Goal: Information Seeking & Learning: Learn about a topic

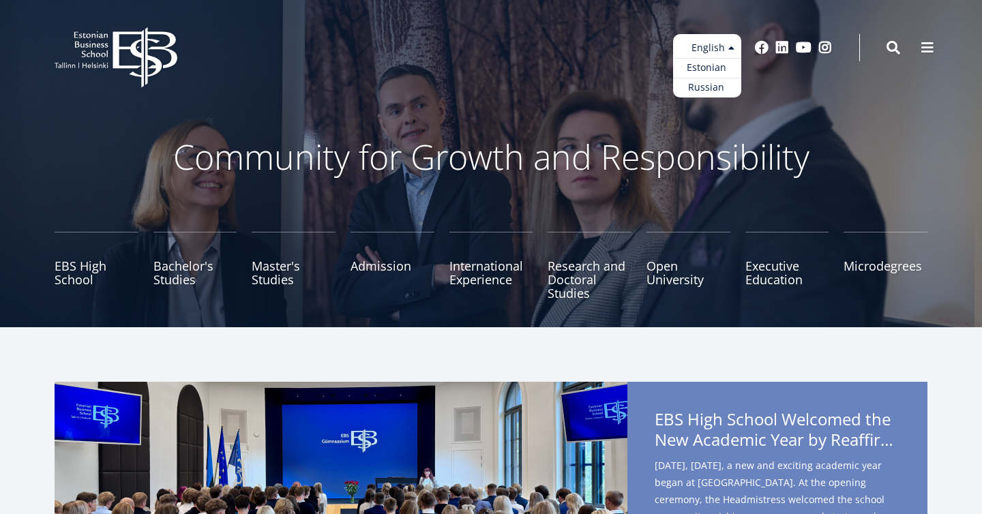
click at [735, 50] on ul "Estonian English Russian" at bounding box center [707, 65] width 68 height 63
click at [714, 65] on link "Estonian" at bounding box center [707, 68] width 68 height 20
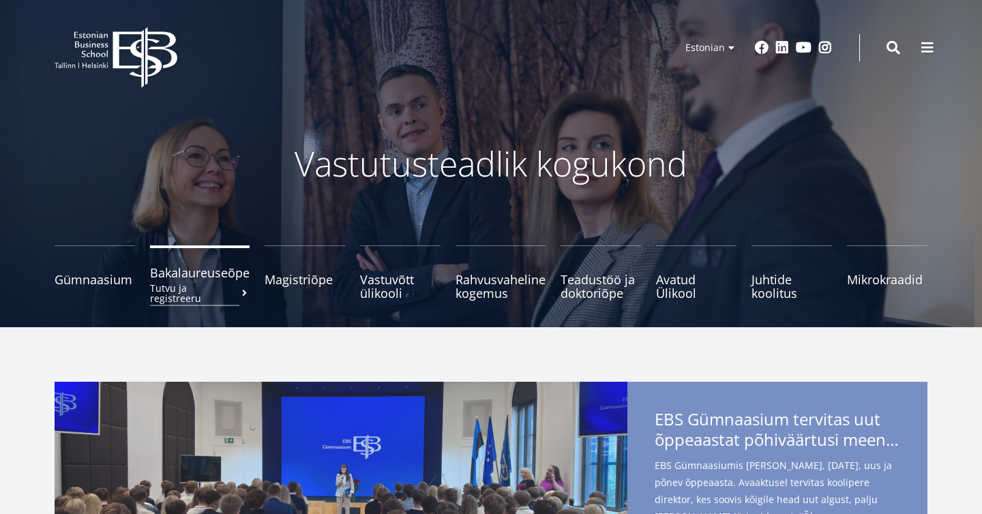
click at [191, 286] on small "Tutvu ja registreeru" at bounding box center [200, 293] width 100 height 20
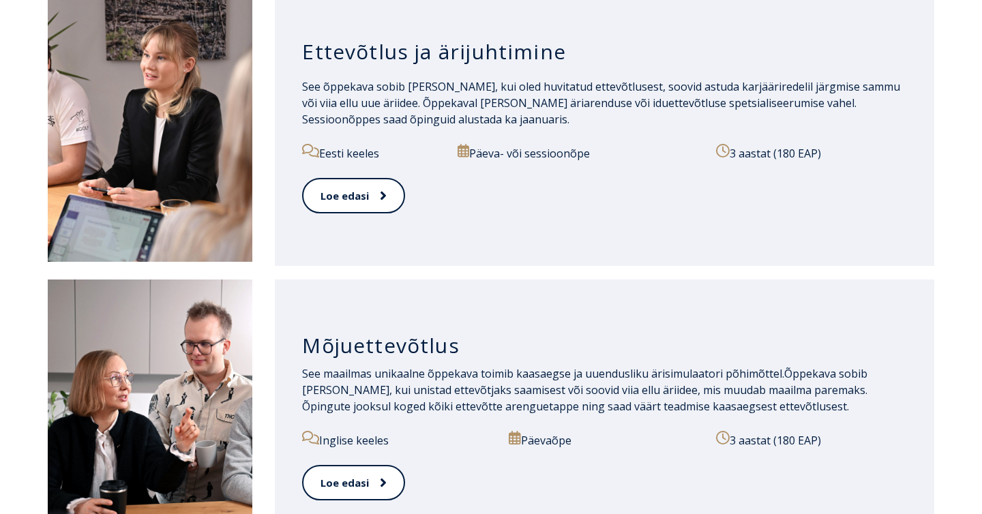
scroll to position [742, 0]
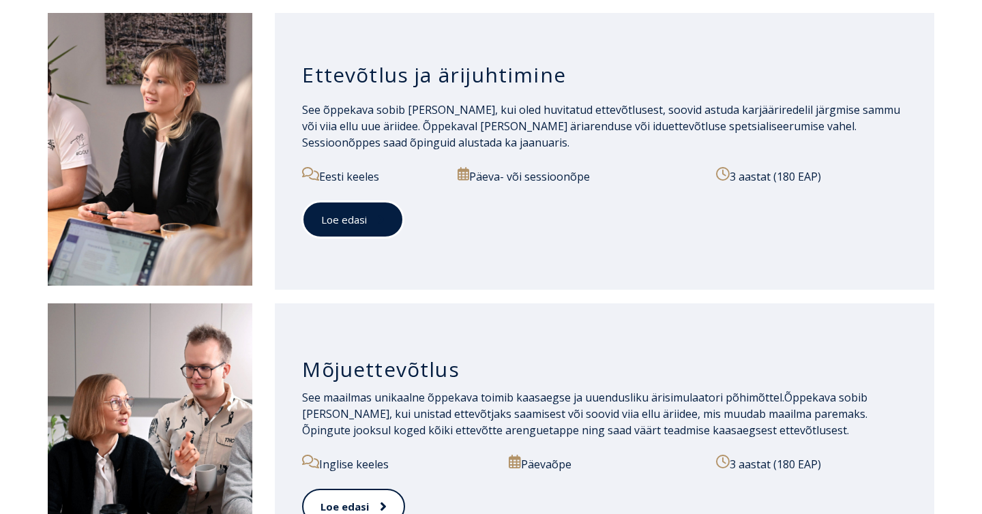
click at [380, 228] on link "Loe edasi" at bounding box center [353, 219] width 102 height 37
